Goal: Task Accomplishment & Management: Manage account settings

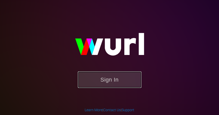
click at [108, 76] on button "Sign In" at bounding box center [109, 80] width 63 height 17
click at [118, 78] on button "Sign In" at bounding box center [109, 80] width 63 height 17
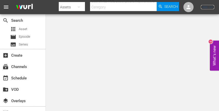
click at [205, 6] on link "Sign Out" at bounding box center [207, 7] width 13 height 4
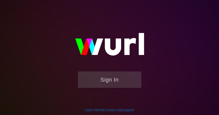
click at [122, 71] on img at bounding box center [110, 46] width 102 height 49
click at [121, 74] on button "Sign In" at bounding box center [109, 80] width 63 height 17
